Goal: Task Accomplishment & Management: Manage account settings

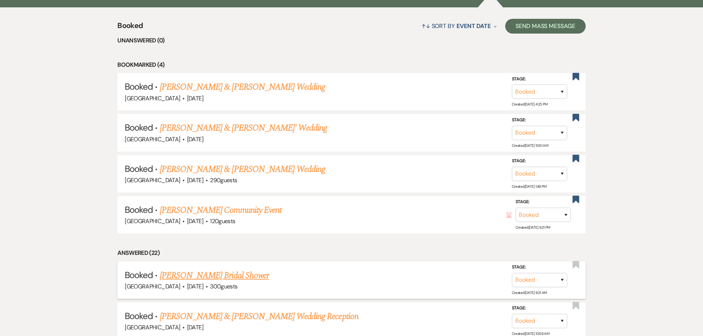
scroll to position [295, 0]
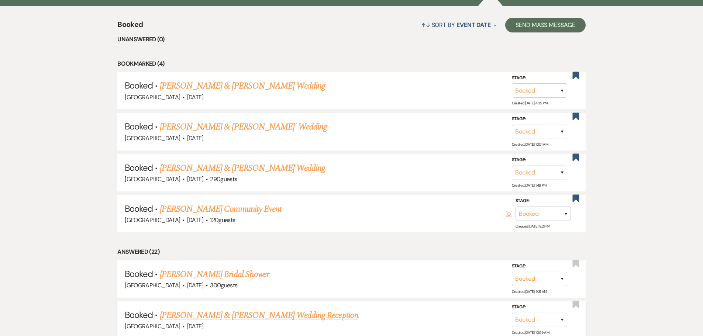
click at [294, 319] on link "[PERSON_NAME] & [PERSON_NAME] Wedding Reception" at bounding box center [259, 315] width 198 height 13
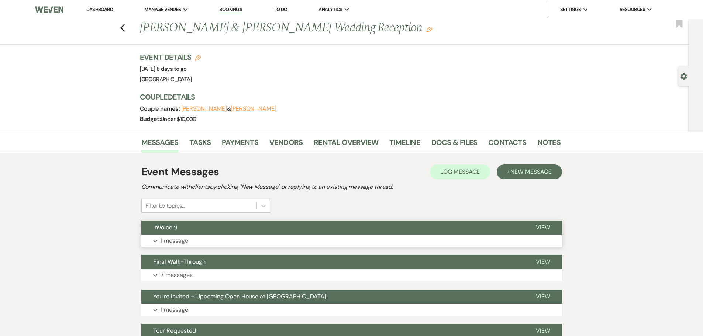
click at [147, 240] on button "Expand 1 message" at bounding box center [351, 241] width 420 height 13
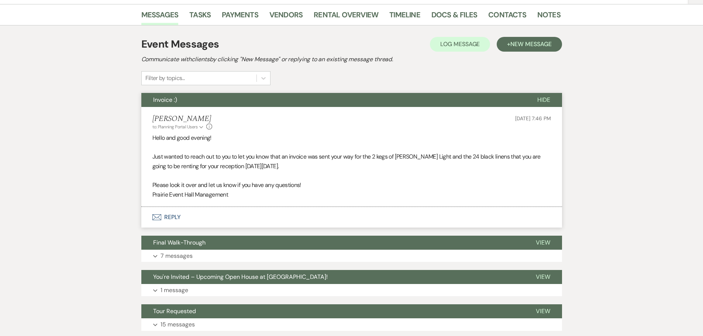
scroll to position [105, 0]
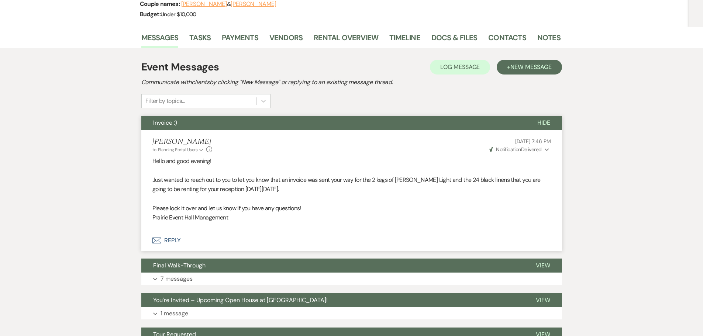
click at [545, 149] on use "button" at bounding box center [546, 150] width 4 height 3
click at [581, 166] on div "Messages Tasks Payments Vendors Rental Overview Timeline Docs & Files Contacts …" at bounding box center [351, 213] width 703 height 373
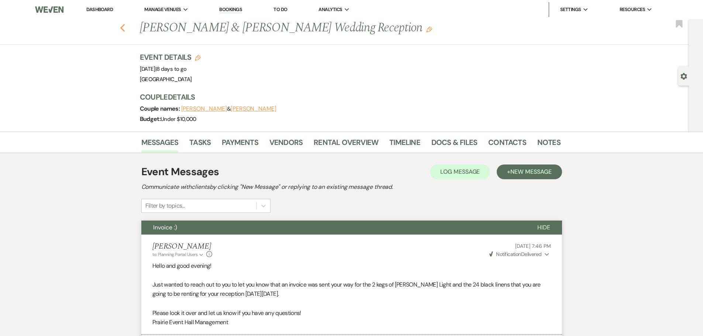
click at [123, 32] on icon "Previous" at bounding box center [123, 28] width 6 height 9
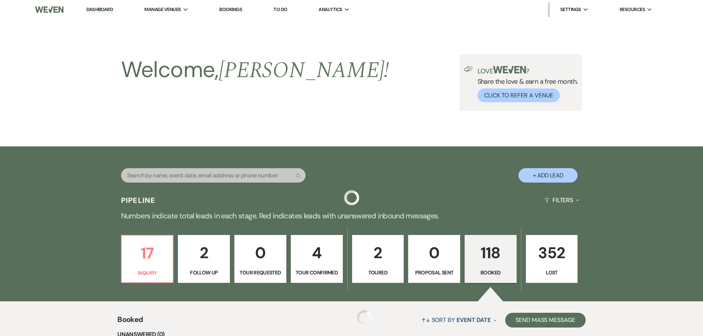
scroll to position [295, 0]
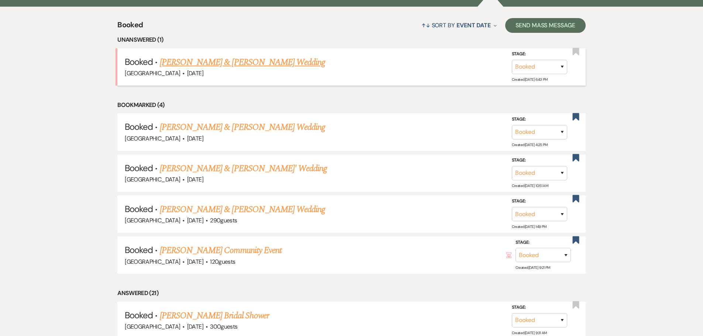
click at [244, 64] on link "[PERSON_NAME] & [PERSON_NAME] Wedding" at bounding box center [242, 62] width 165 height 13
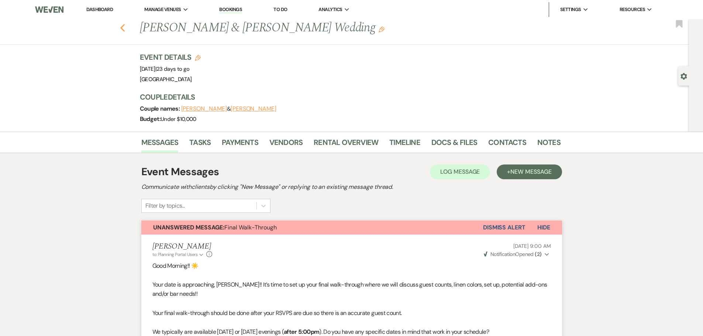
click at [124, 28] on use "button" at bounding box center [122, 28] width 5 height 8
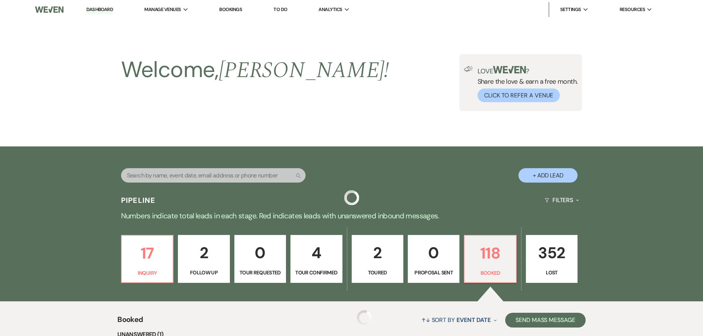
scroll to position [295, 0]
